Goal: Information Seeking & Learning: Compare options

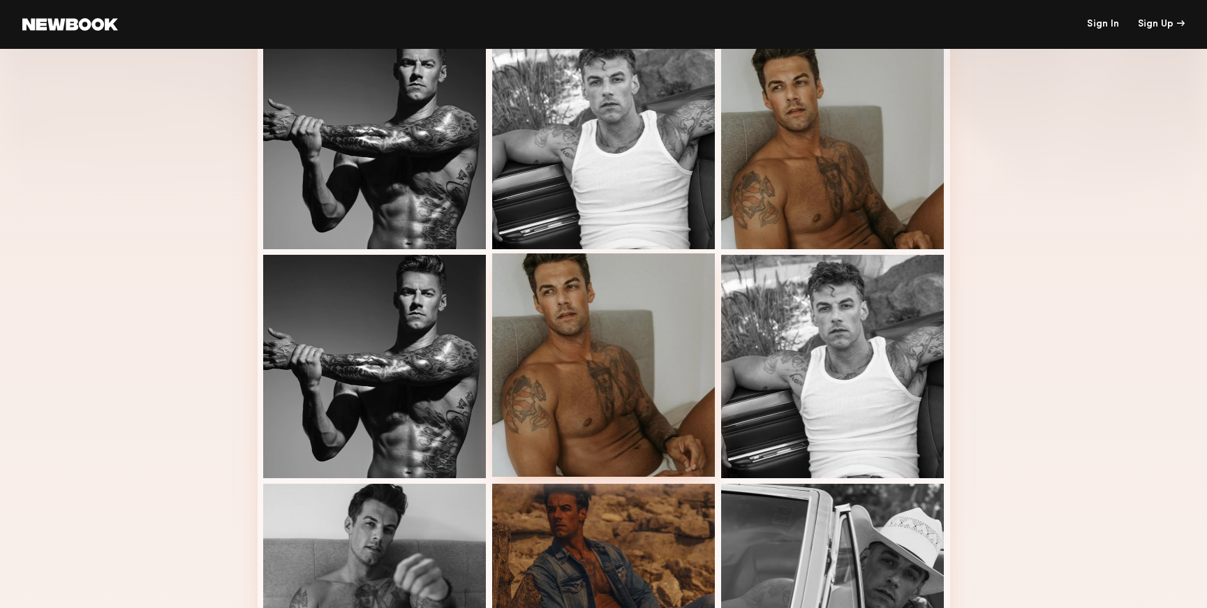
scroll to position [337, 0]
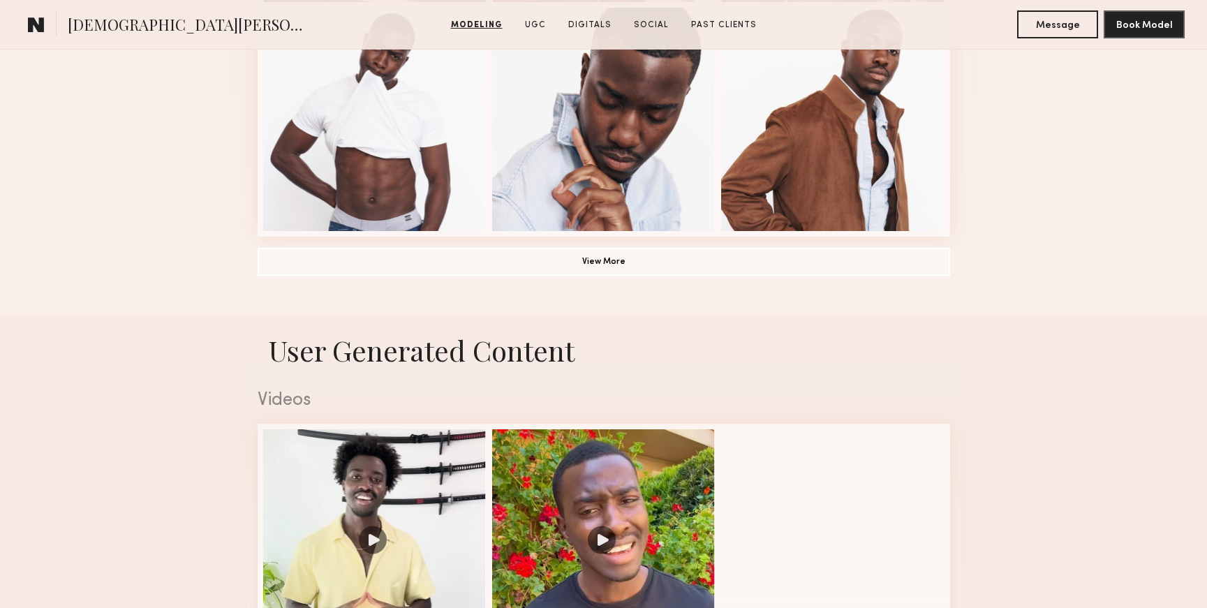
scroll to position [1436, 0]
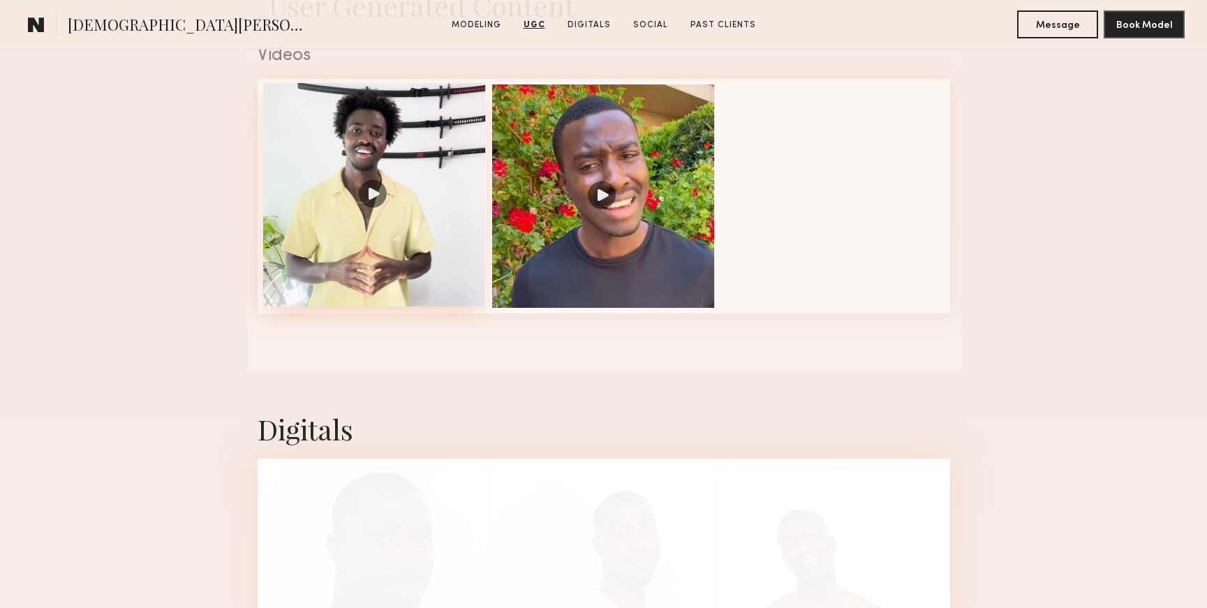
click at [389, 189] on div at bounding box center [374, 194] width 223 height 223
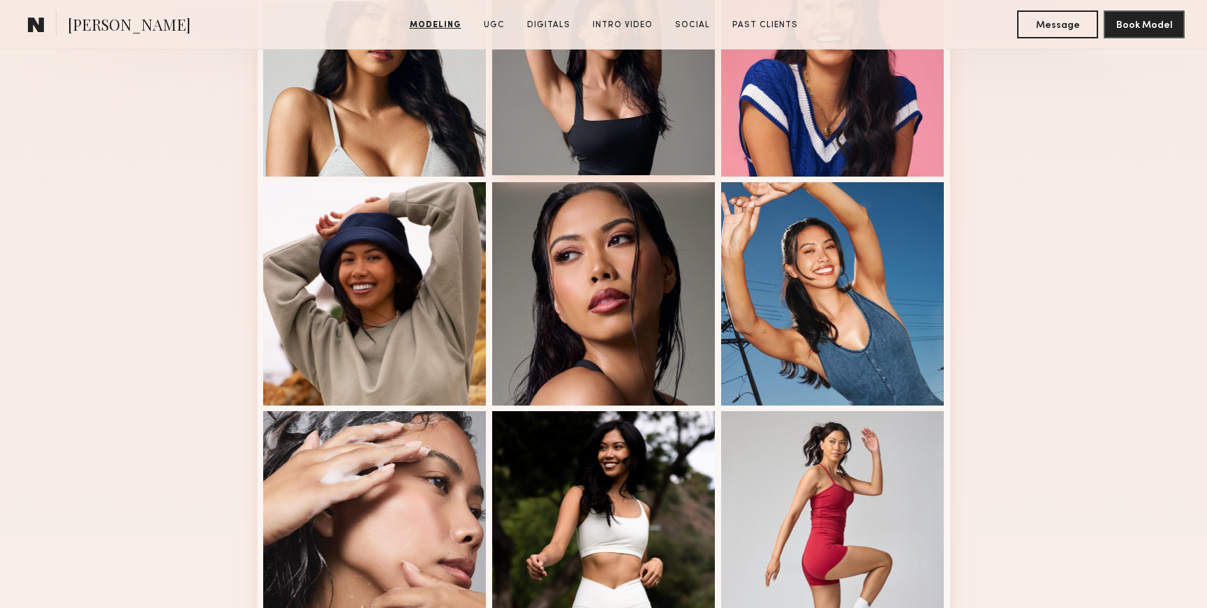
scroll to position [509, 0]
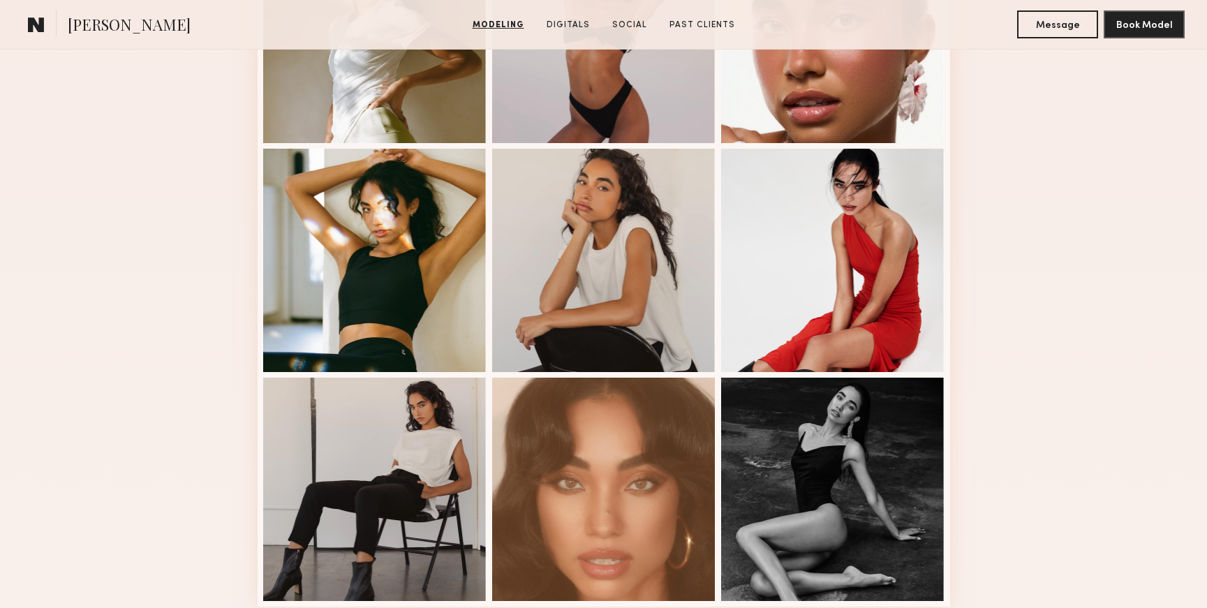
scroll to position [708, 0]
